Goal: Transaction & Acquisition: Purchase product/service

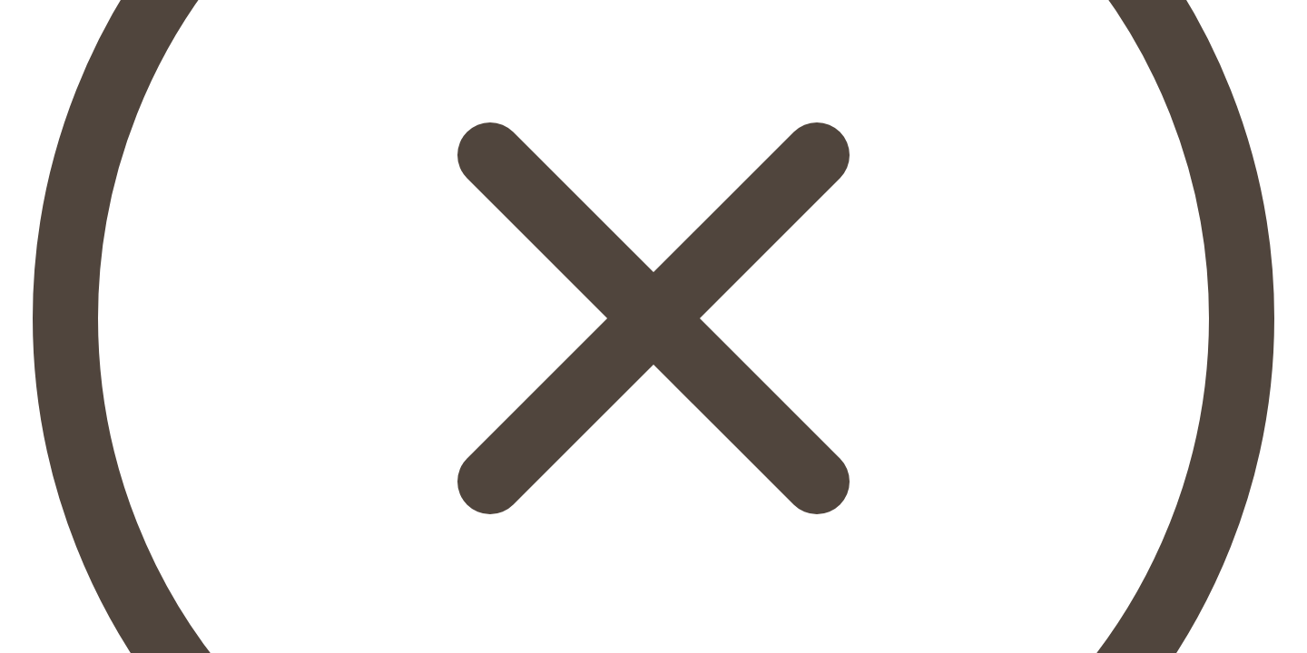
scroll to position [1490, 0]
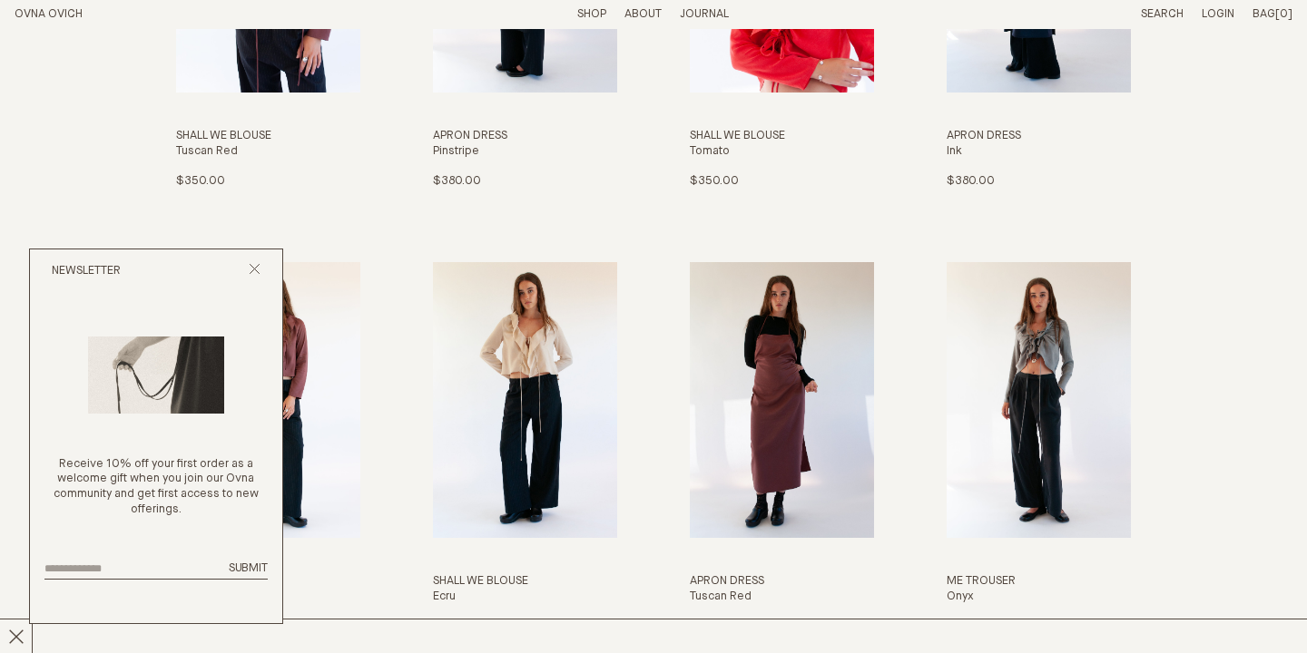
scroll to position [2770, 0]
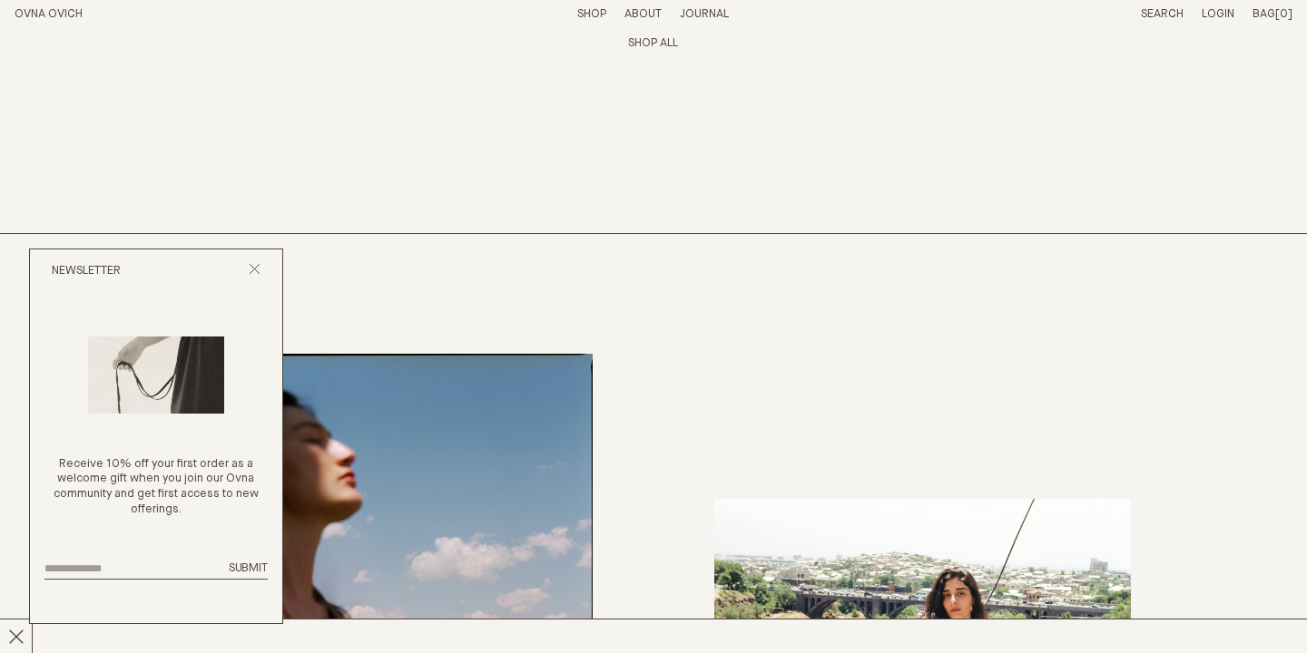
click at [269, 272] on div "Newsletter" at bounding box center [156, 272] width 252 height 44
click at [258, 271] on icon "Close popup" at bounding box center [255, 269] width 12 height 12
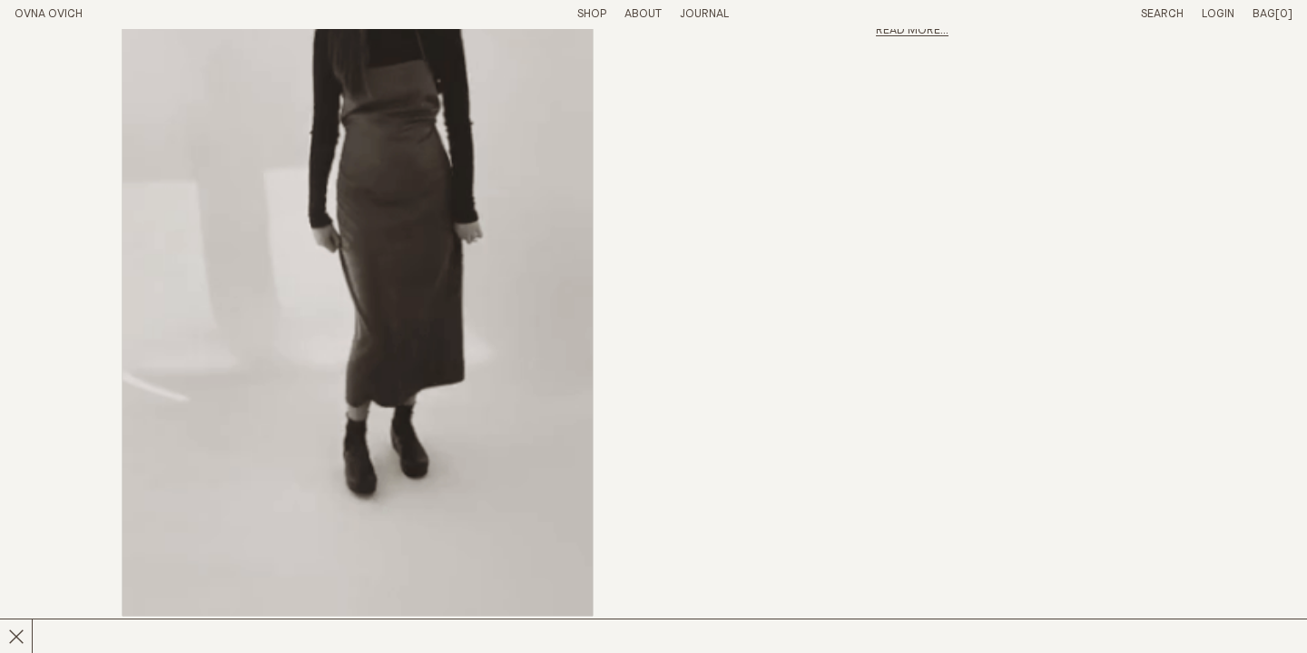
scroll to position [986, 0]
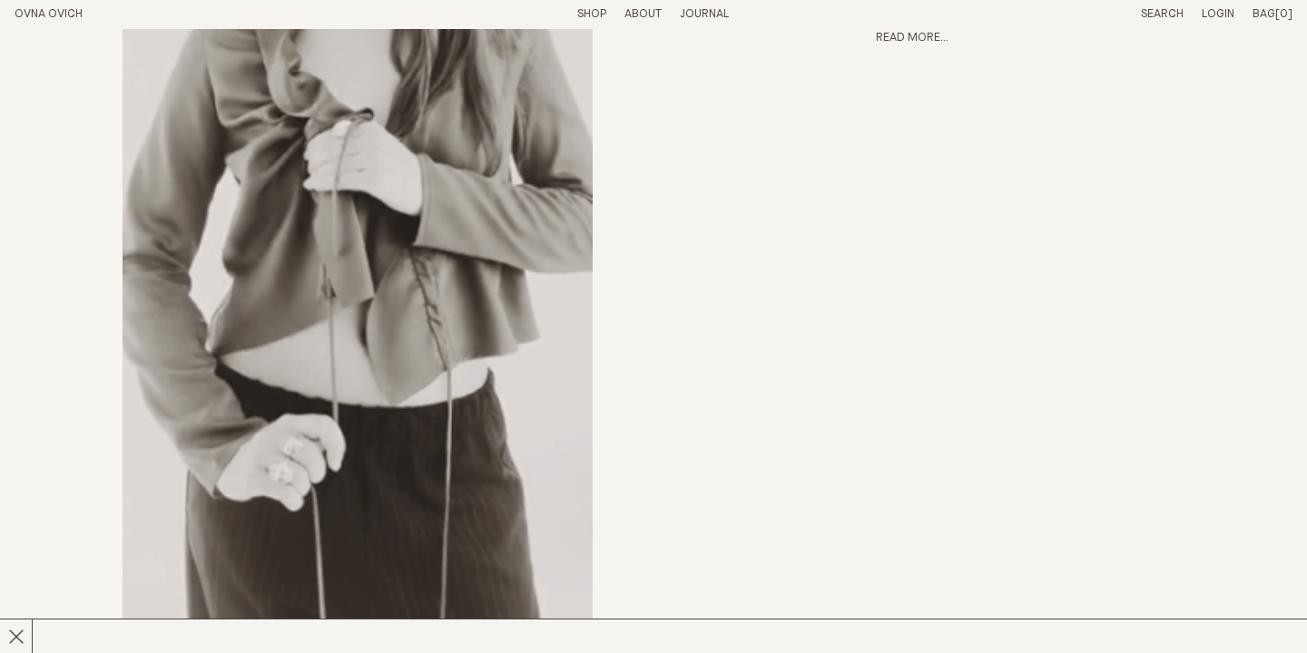
click at [600, 11] on link "Shop" at bounding box center [591, 14] width 29 height 12
